Goal: Task Accomplishment & Management: Use online tool/utility

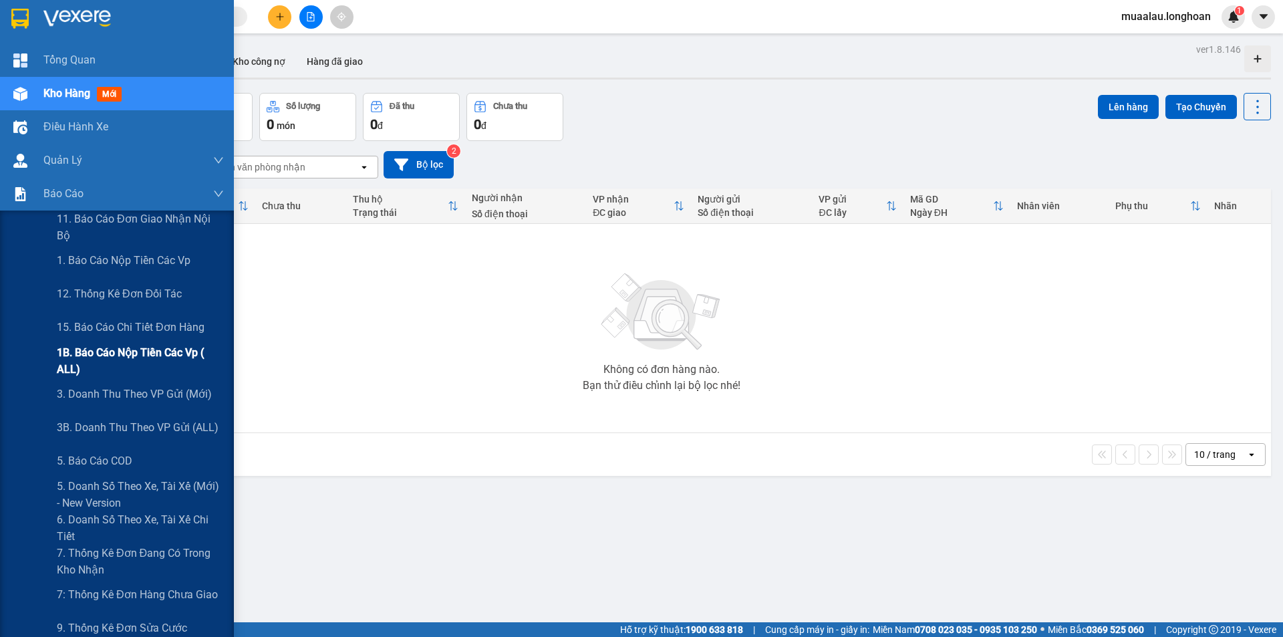
click at [134, 365] on span "1B. Báo cáo nộp tiền các vp ( ALL)" at bounding box center [140, 360] width 167 height 33
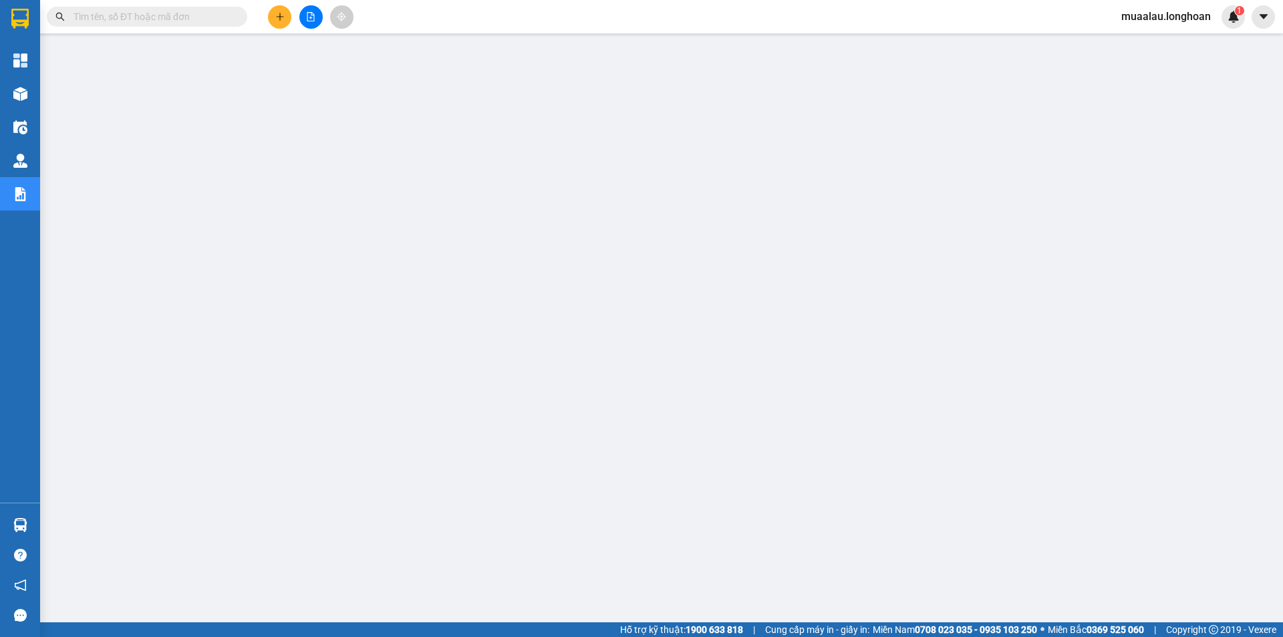
click at [155, 19] on input "text" at bounding box center [152, 16] width 158 height 15
paste input "VPTX0910250030"
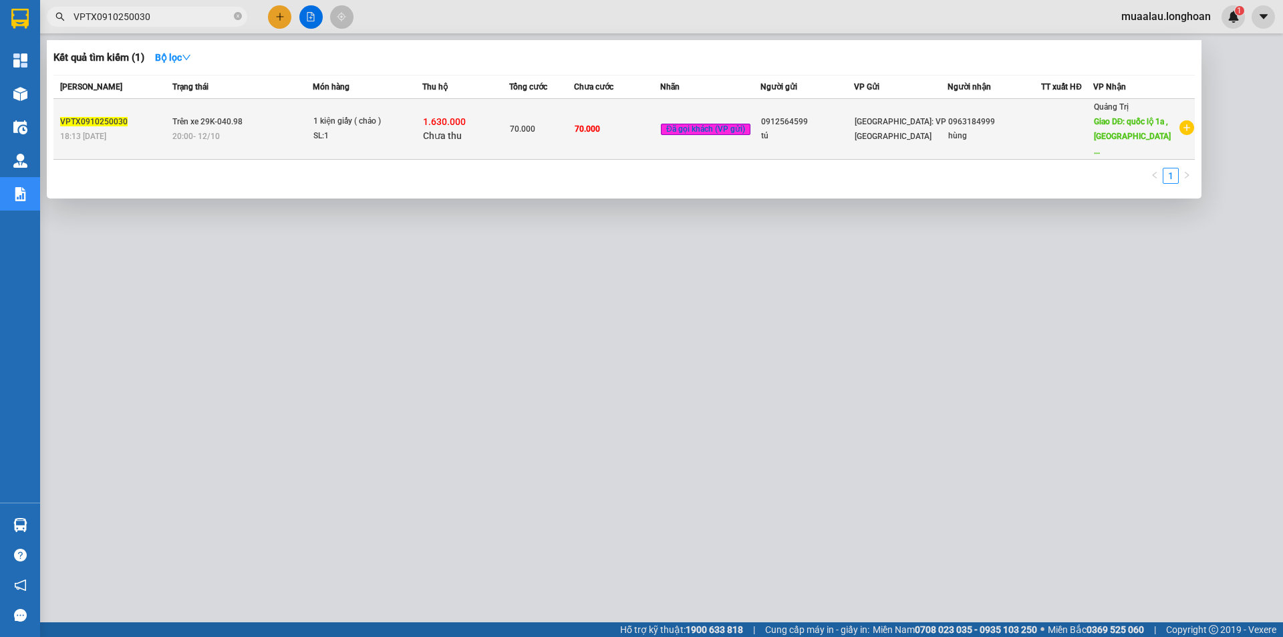
type input "VPTX0910250030"
click at [140, 132] on div "18:13 [DATE]" at bounding box center [114, 136] width 108 height 15
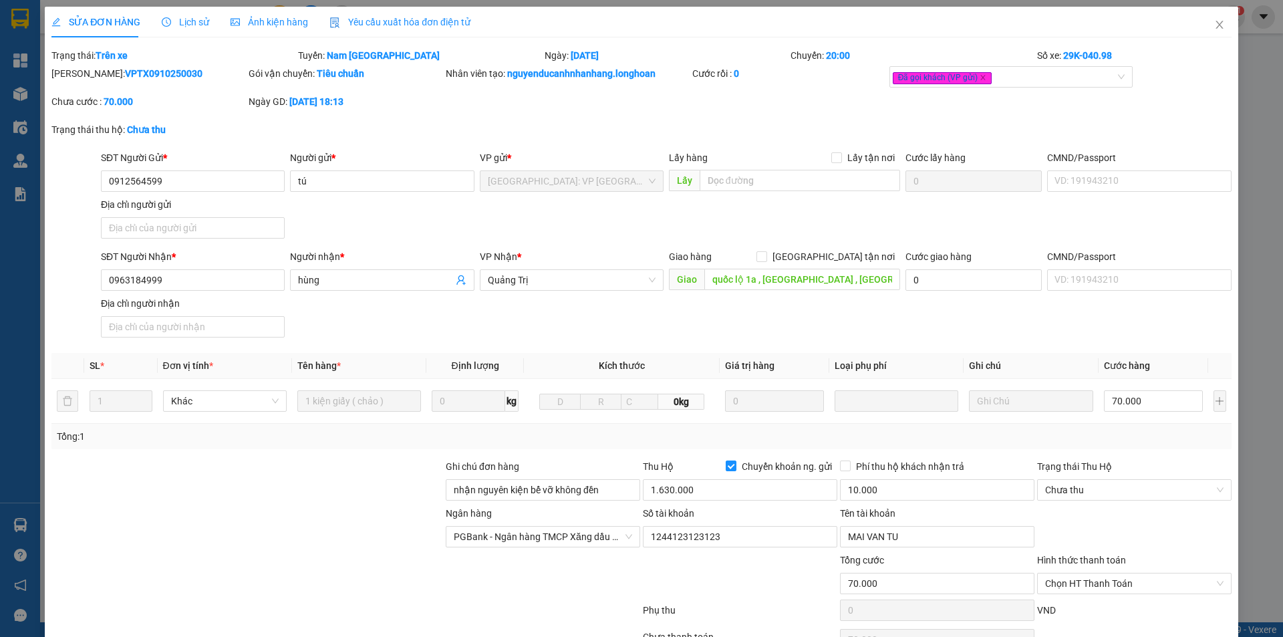
click at [193, 23] on span "Lịch sử" at bounding box center [185, 22] width 47 height 11
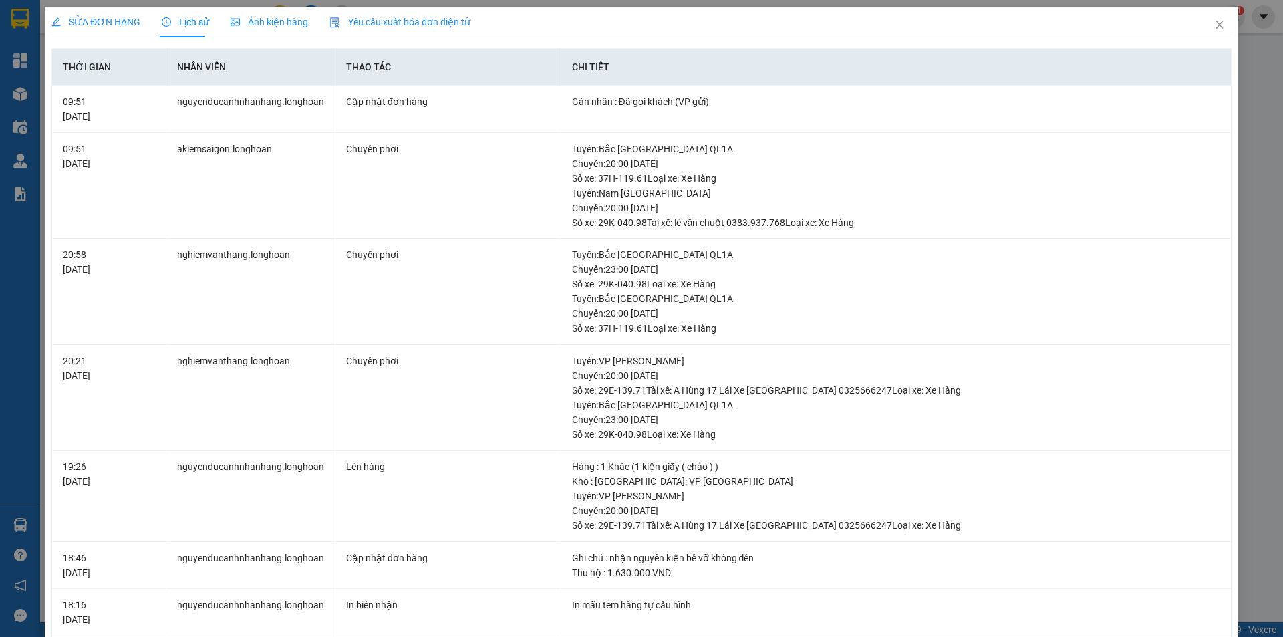
click at [104, 17] on span "SỬA ĐƠN HÀNG" at bounding box center [95, 22] width 89 height 11
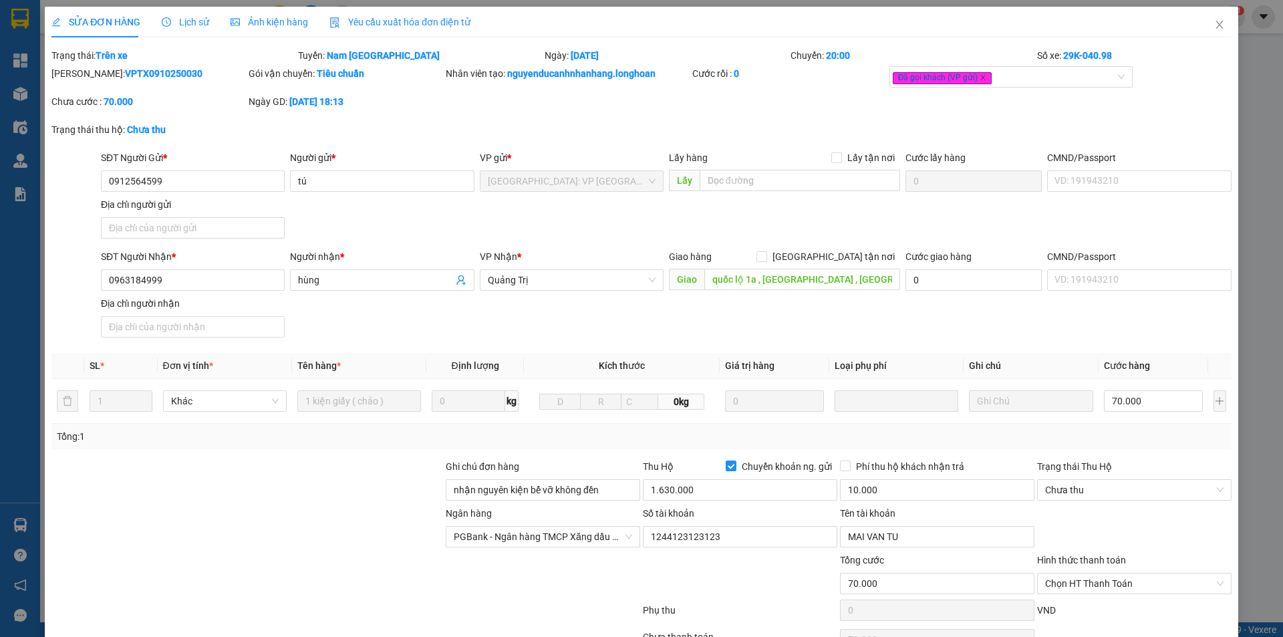
click at [184, 24] on span "Lịch sử" at bounding box center [185, 22] width 47 height 11
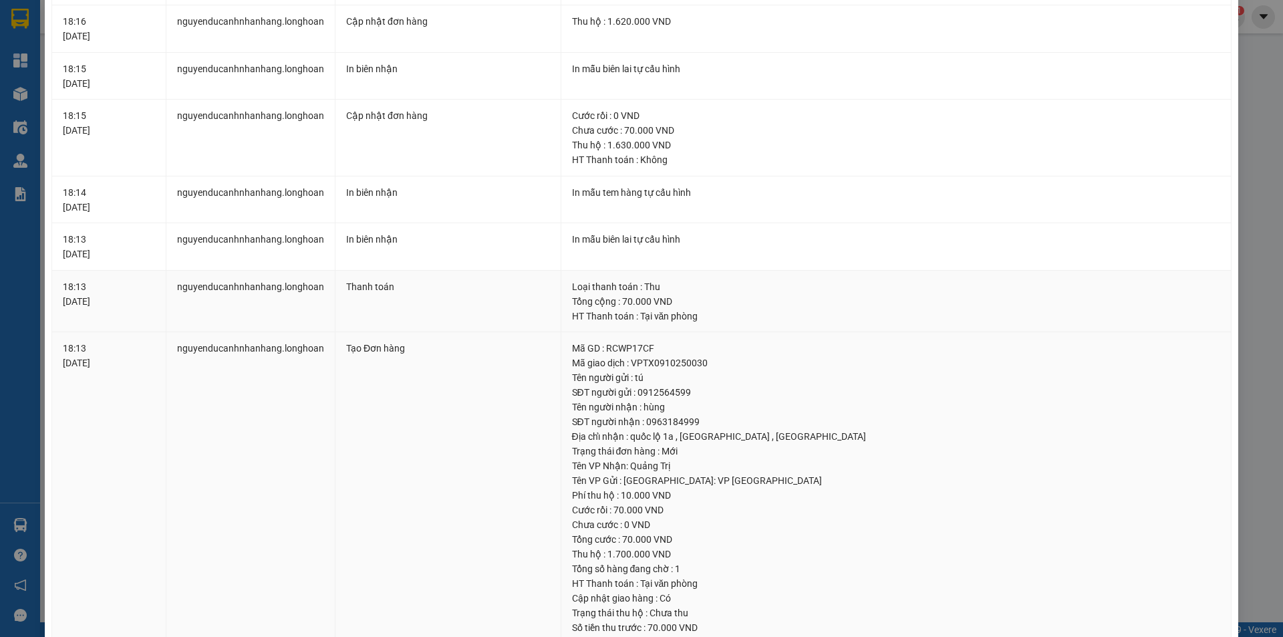
scroll to position [665, 0]
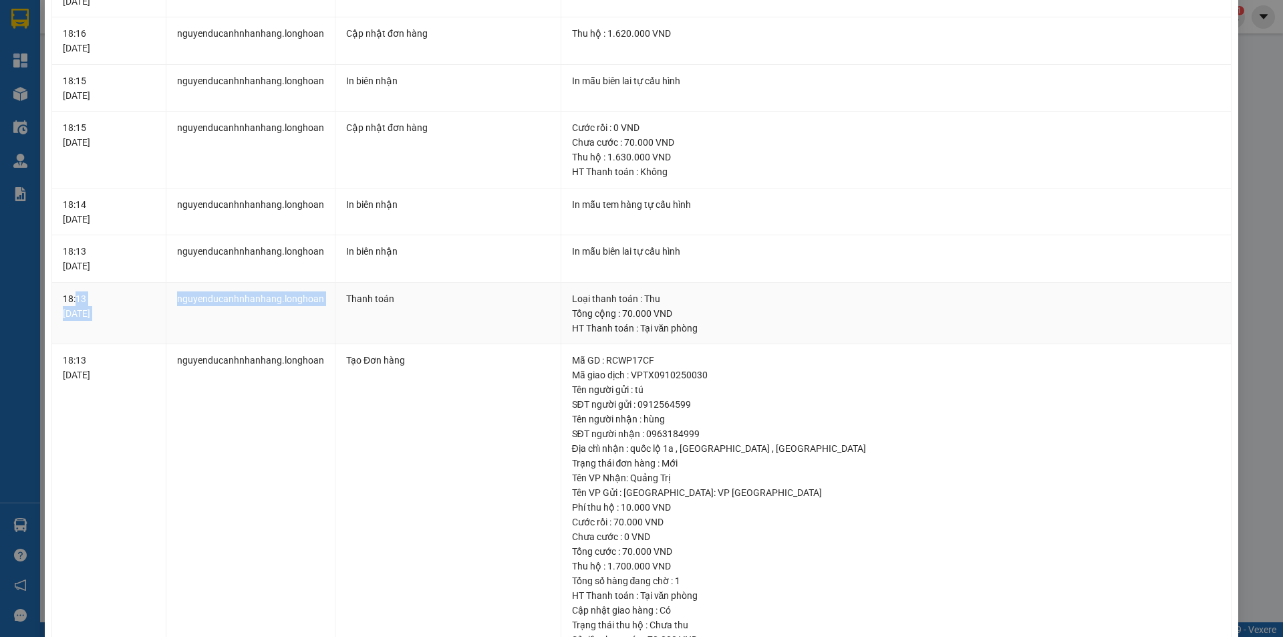
drag, startPoint x: 77, startPoint y: 303, endPoint x: 333, endPoint y: 309, distance: 255.9
click at [333, 309] on tr "18:13 [DATE] nguyenducanhnhanhang.longhoan Thanh toán Loại thanh toán : Thu Tổn…" at bounding box center [641, 314] width 1179 height 62
click at [279, 324] on td "nguyenducanhnhanhang.longhoan" at bounding box center [250, 314] width 169 height 62
drag, startPoint x: 323, startPoint y: 128, endPoint x: 631, endPoint y: 138, distance: 308.8
click at [630, 138] on tr "18:15 [DATE] nguyenducanhnhanhang.longhoan Cập nhật đơn hàng Cước rồi : 0 VND C…" at bounding box center [641, 150] width 1179 height 77
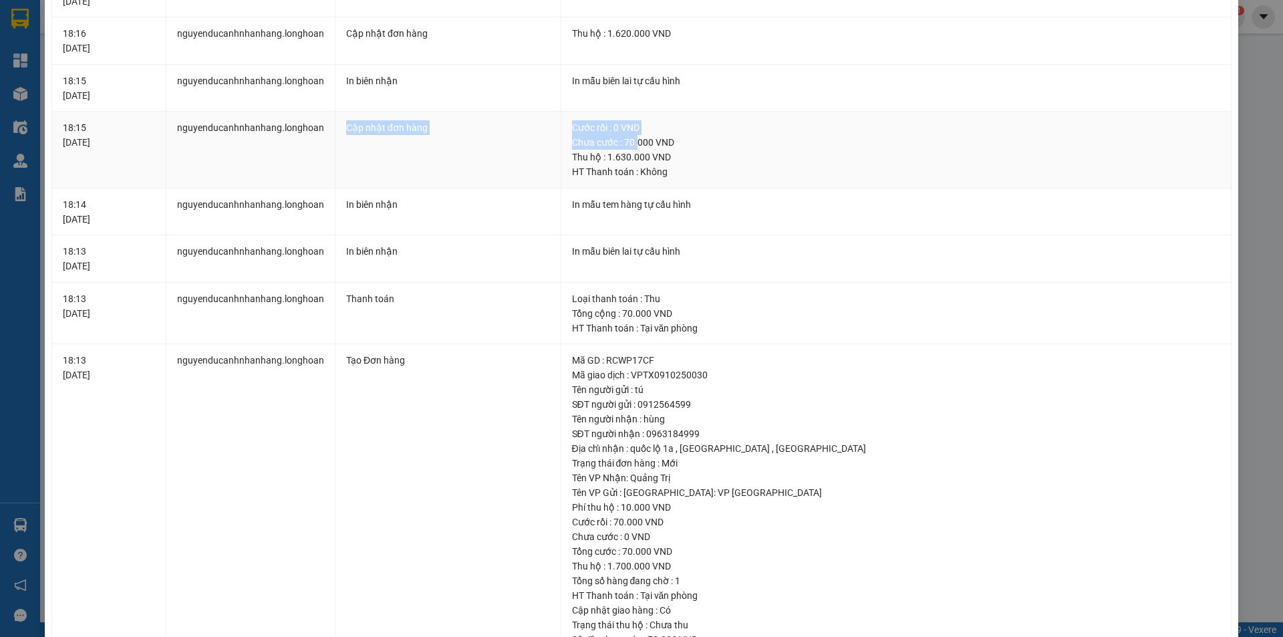
click at [572, 139] on div "Chưa cước : 70.000 VND" at bounding box center [896, 142] width 648 height 15
drag, startPoint x: 571, startPoint y: 139, endPoint x: 670, endPoint y: 142, distance: 98.9
click at [670, 142] on div "Chưa cước : 70.000 VND" at bounding box center [896, 142] width 648 height 15
drag, startPoint x: 572, startPoint y: 313, endPoint x: 699, endPoint y: 313, distance: 126.9
click at [699, 313] on div "Tổng cộng : 70.000 VND" at bounding box center [896, 313] width 648 height 15
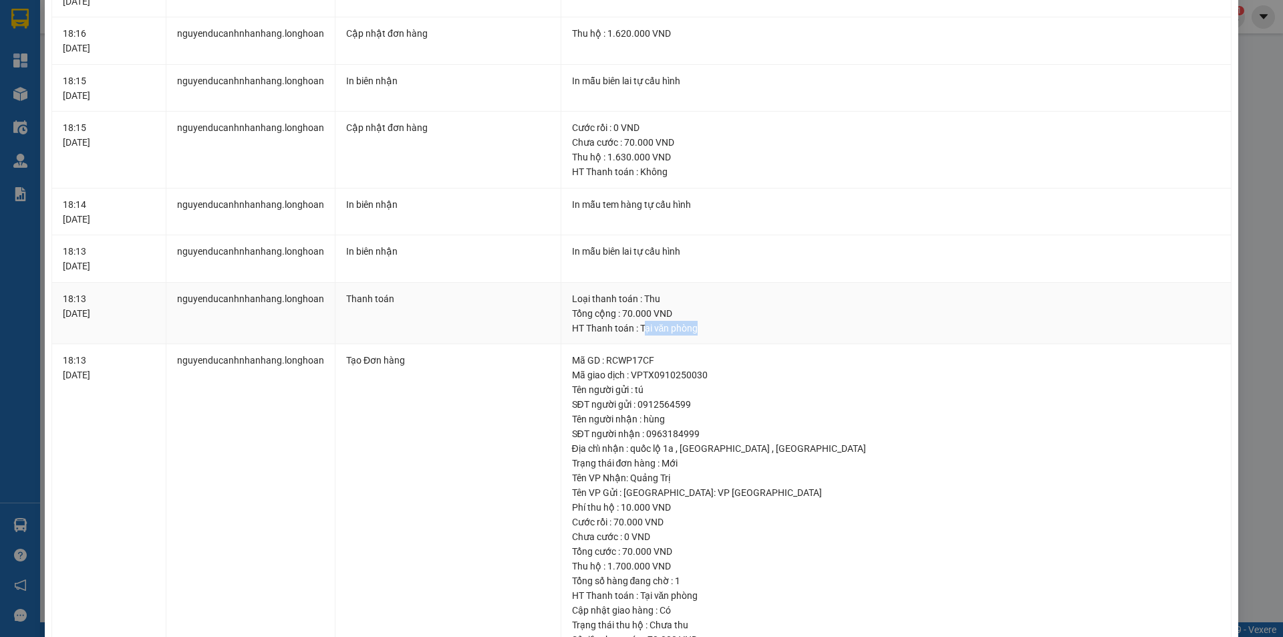
drag, startPoint x: 641, startPoint y: 331, endPoint x: 751, endPoint y: 331, distance: 110.2
click at [751, 331] on div "HT Thanh toán : Tại văn phòng" at bounding box center [896, 328] width 648 height 15
click at [423, 283] on td "Thanh toán" at bounding box center [448, 314] width 226 height 62
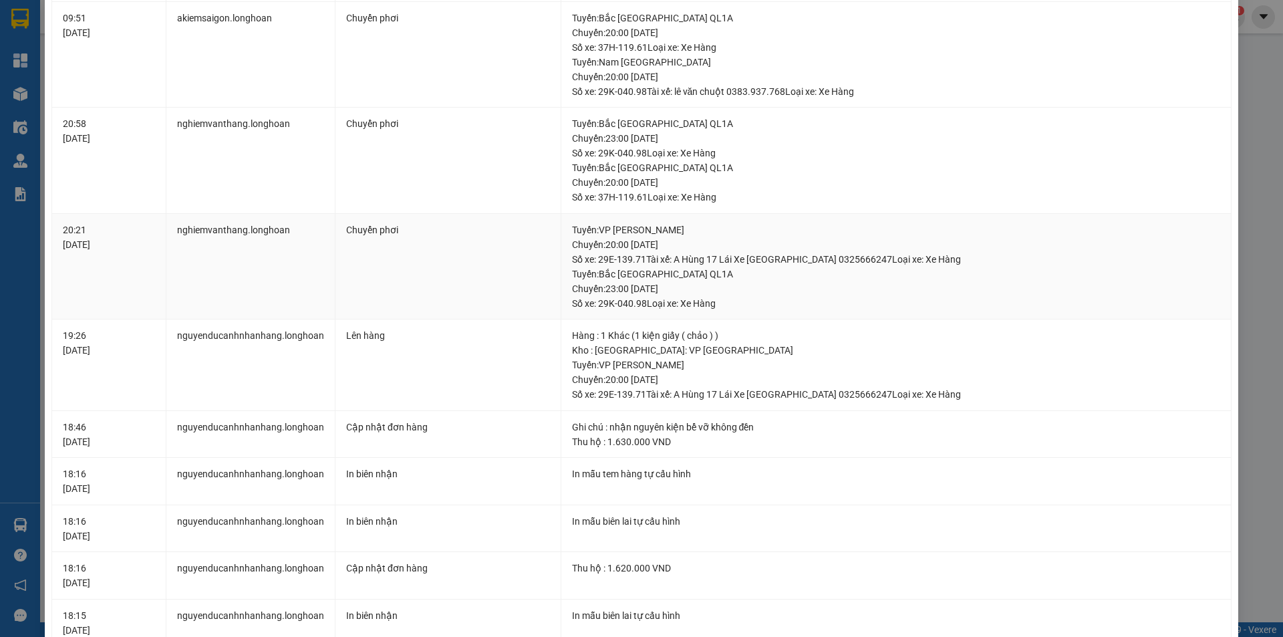
scroll to position [0, 0]
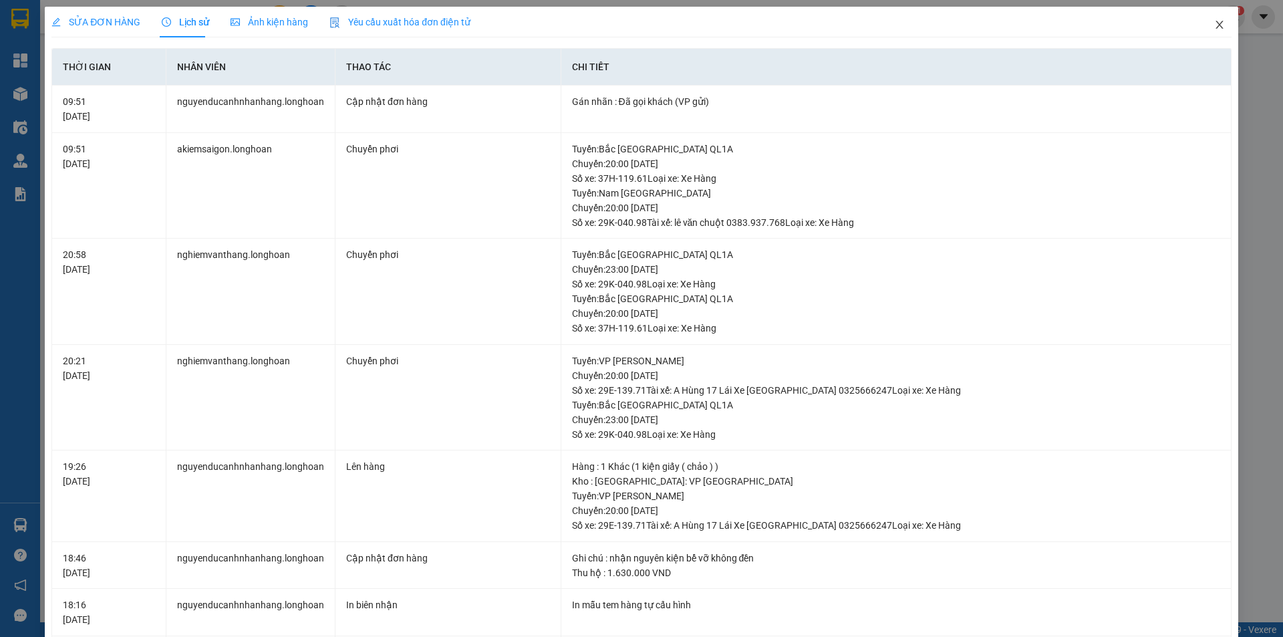
click at [1214, 21] on icon "close" at bounding box center [1219, 24] width 11 height 11
